Goal: Navigation & Orientation: Find specific page/section

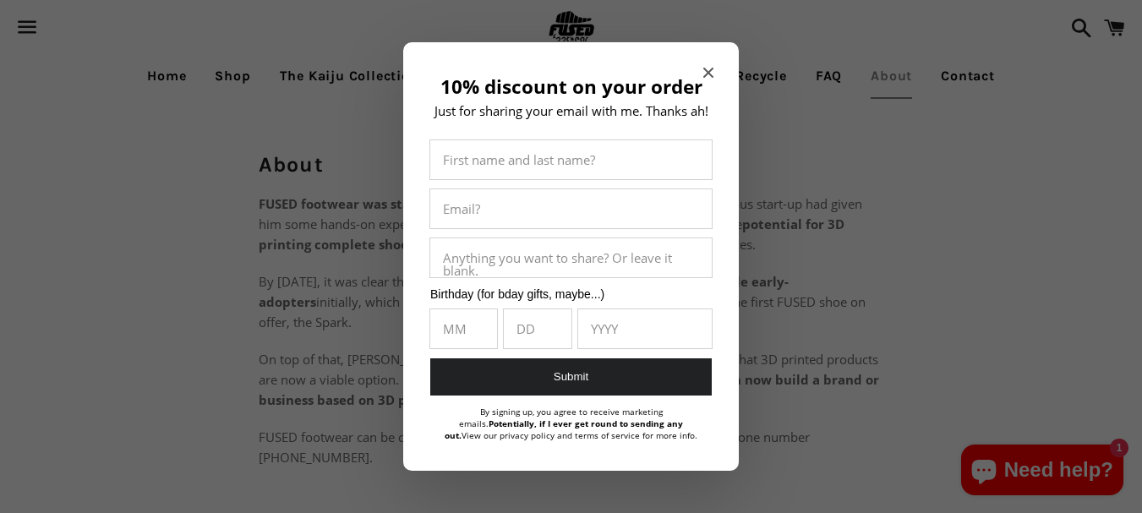
click at [705, 78] on span "Close modal" at bounding box center [708, 72] width 10 height 17
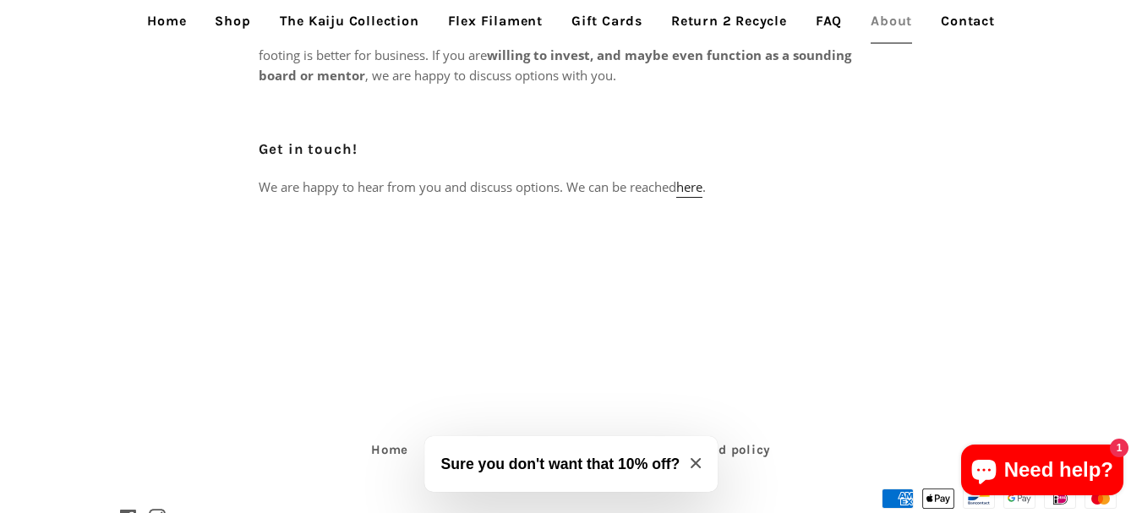
scroll to position [1071, 0]
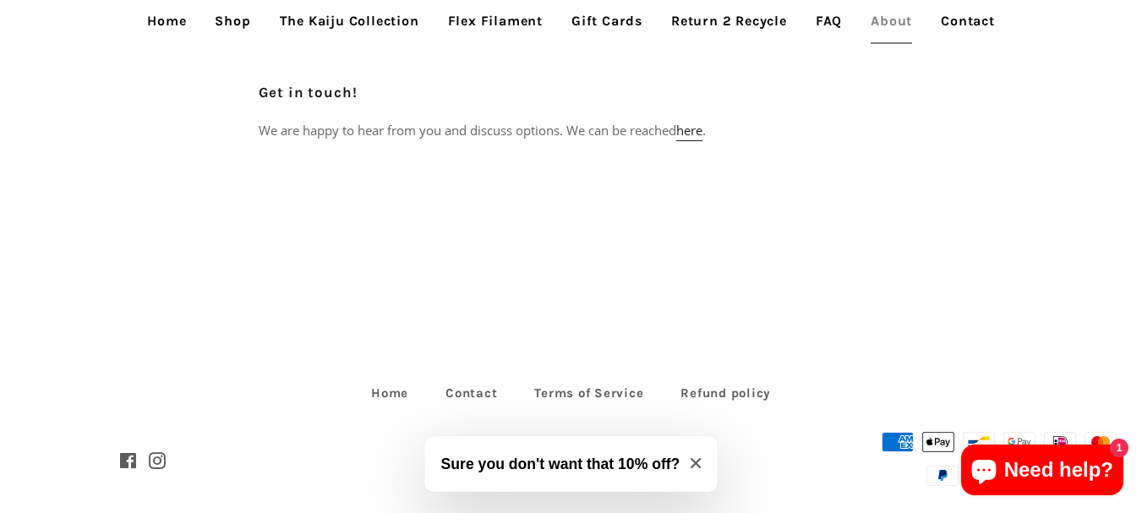
click at [697, 462] on icon "Close modal" at bounding box center [696, 463] width 10 height 10
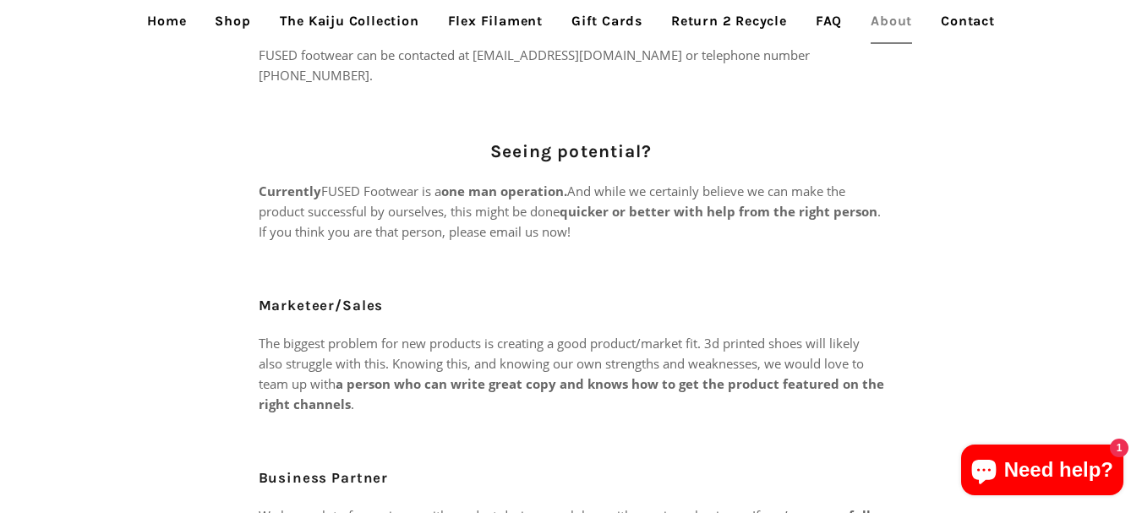
scroll to position [254, 0]
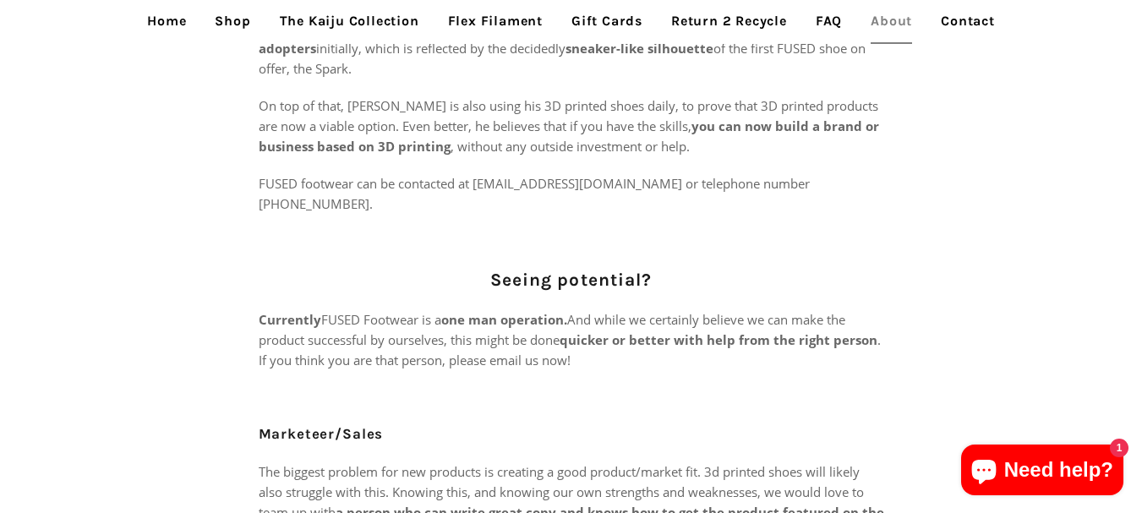
click at [317, 25] on link "The Kaiju Collection" at bounding box center [349, 21] width 165 height 42
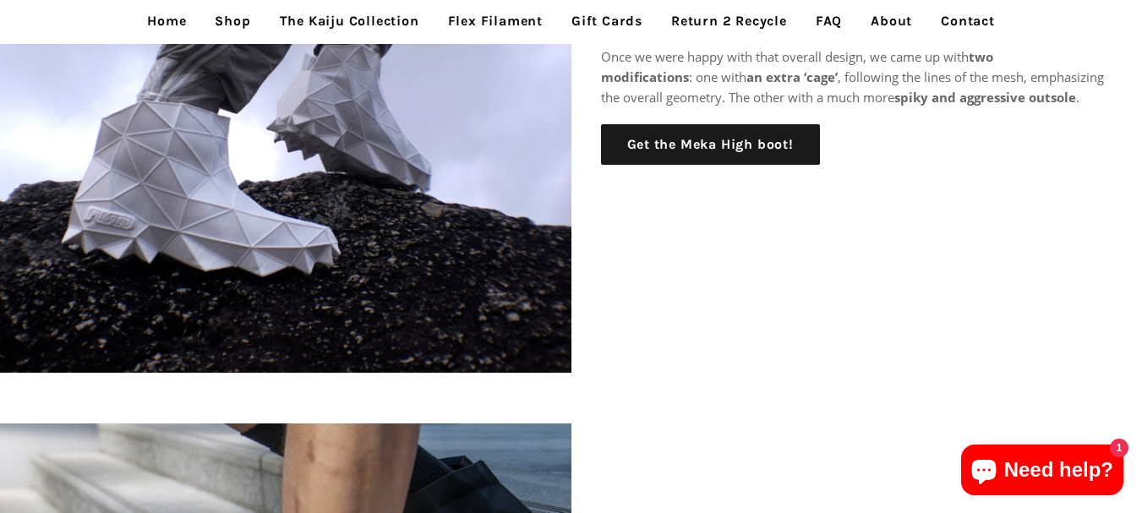
scroll to position [592, 0]
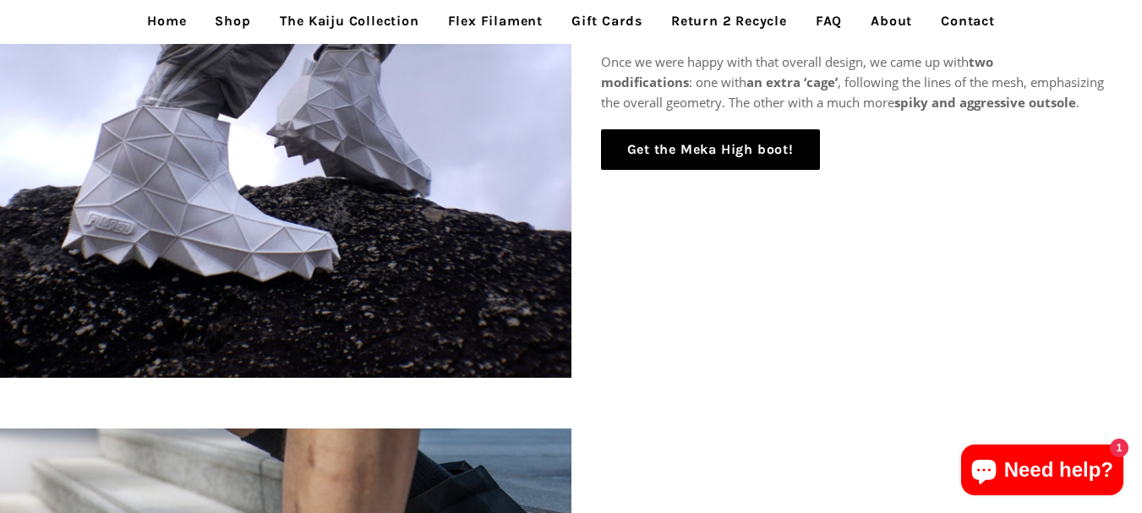
click at [641, 154] on link "Get the Meka High boot!" at bounding box center [710, 149] width 219 height 41
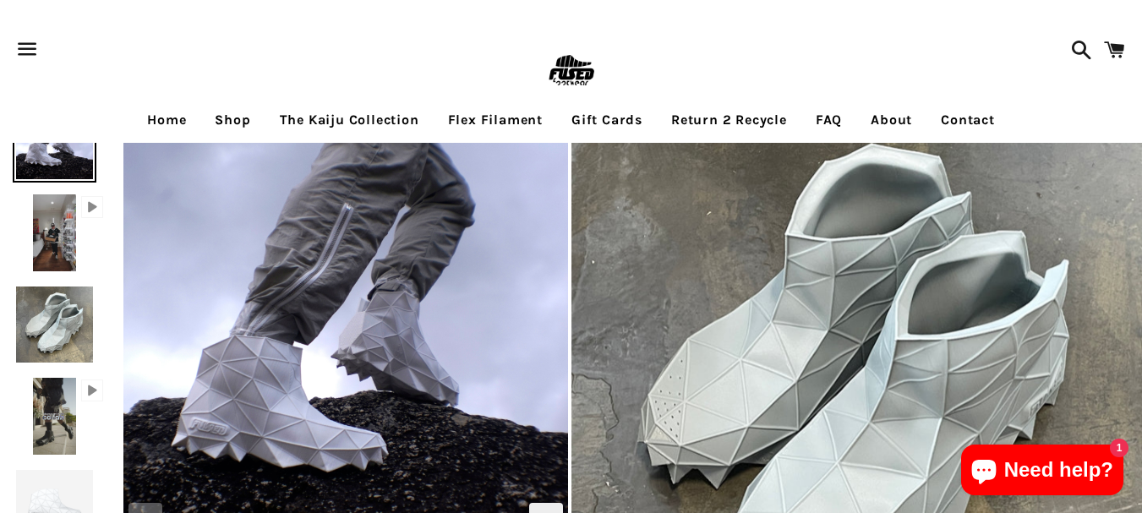
click at [901, 124] on link "About" at bounding box center [891, 120] width 67 height 42
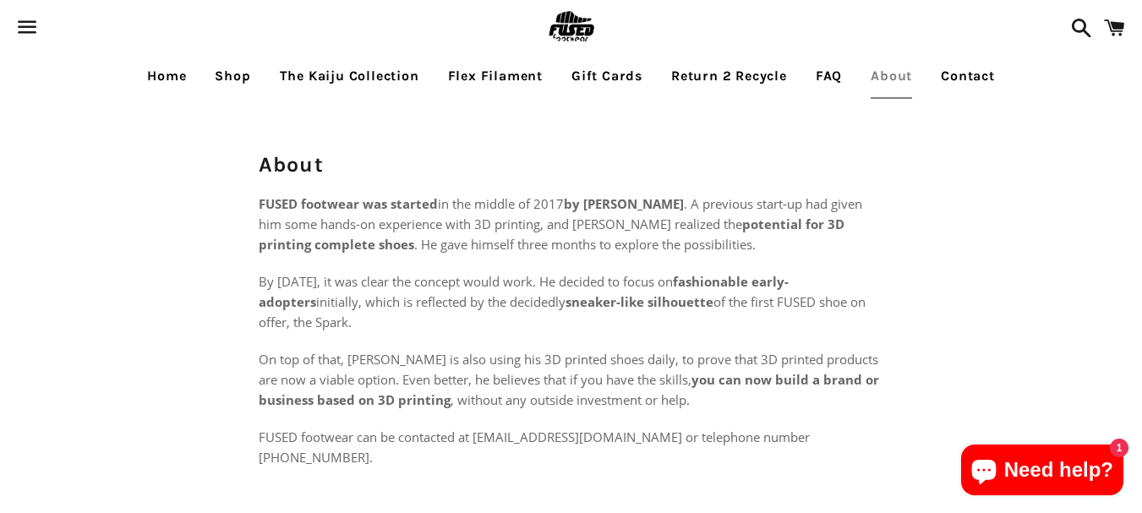
click at [949, 83] on link "Contact" at bounding box center [967, 76] width 79 height 42
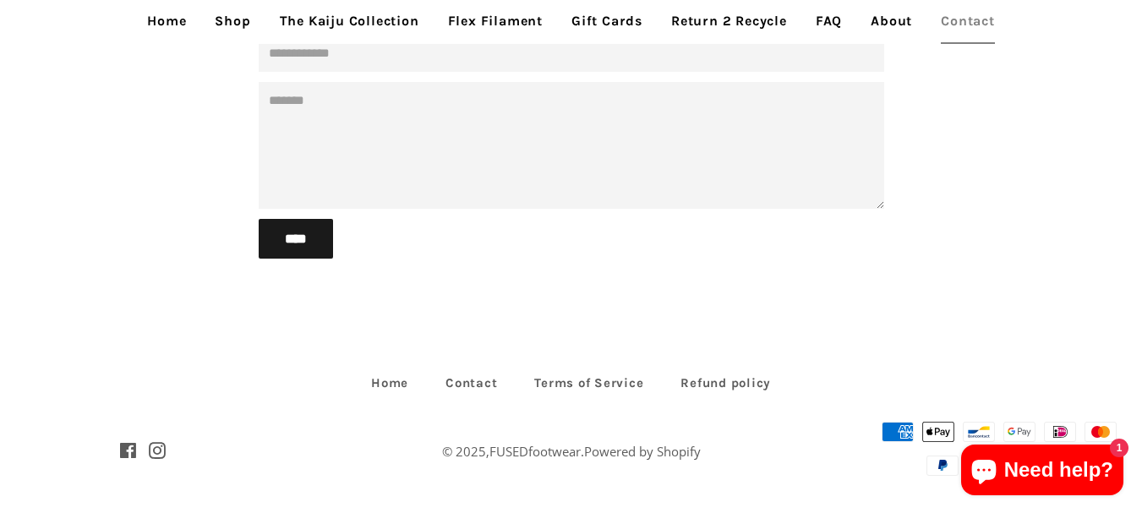
scroll to position [331, 0]
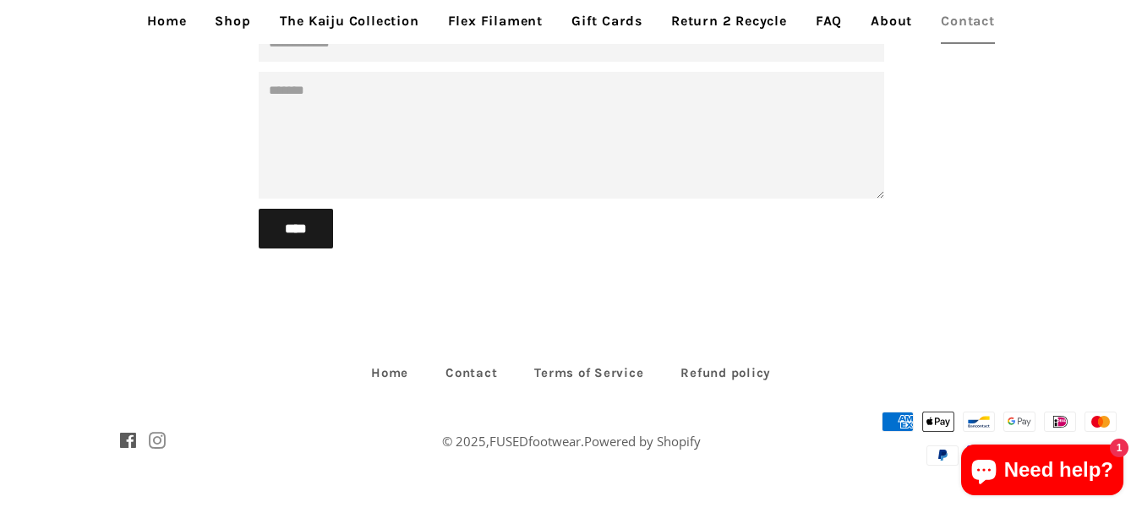
click at [156, 432] on span at bounding box center [157, 441] width 17 height 27
